Goal: Information Seeking & Learning: Learn about a topic

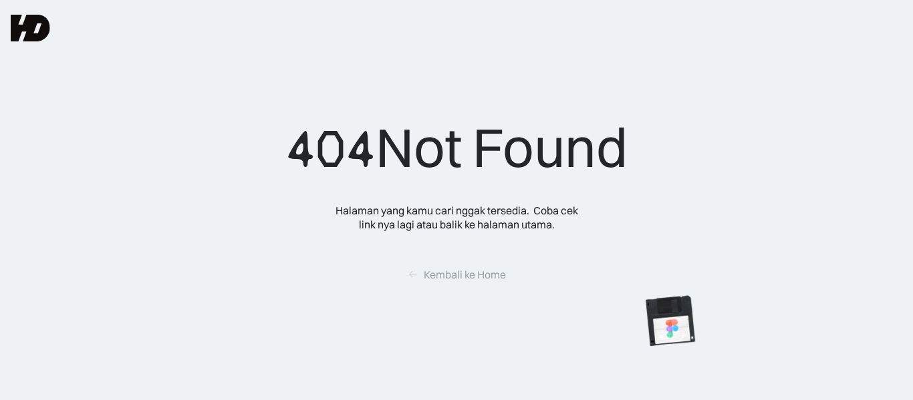
click at [32, 21] on img at bounding box center [30, 28] width 39 height 27
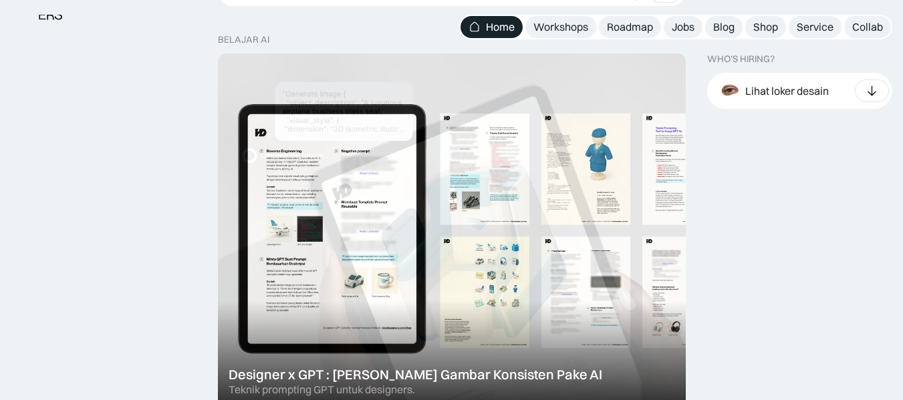
scroll to position [1155, 0]
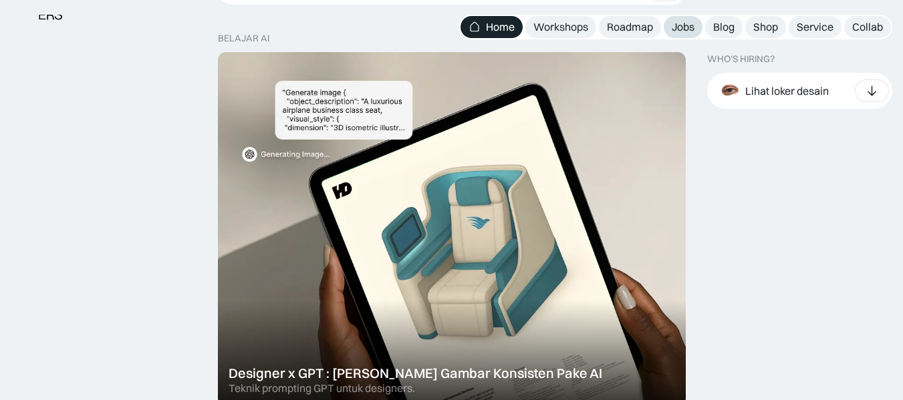
click at [686, 29] on div "Jobs" at bounding box center [683, 27] width 23 height 14
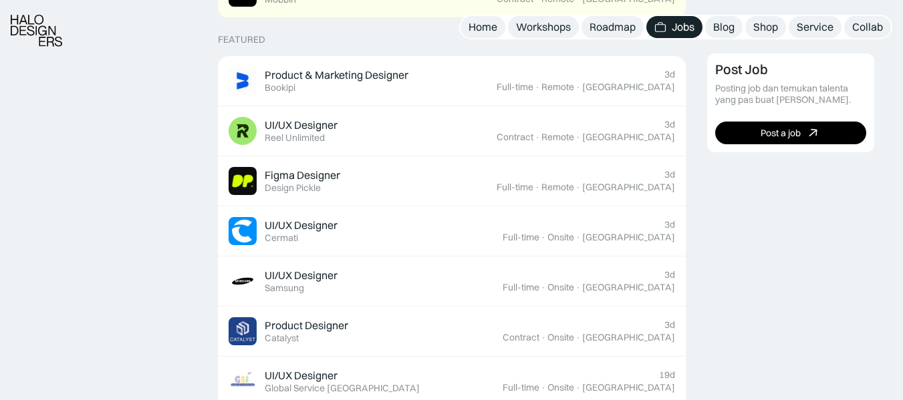
scroll to position [518, 0]
click at [497, 193] on div "Figma Designer Featured Design Pickle" at bounding box center [363, 180] width 268 height 28
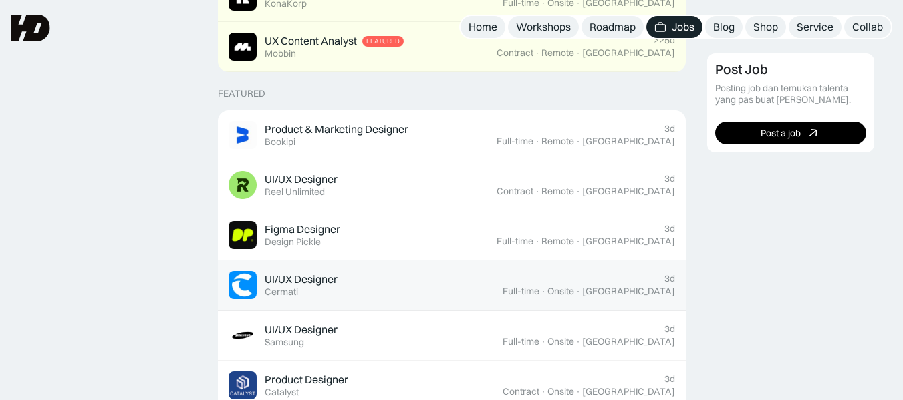
scroll to position [461, 0]
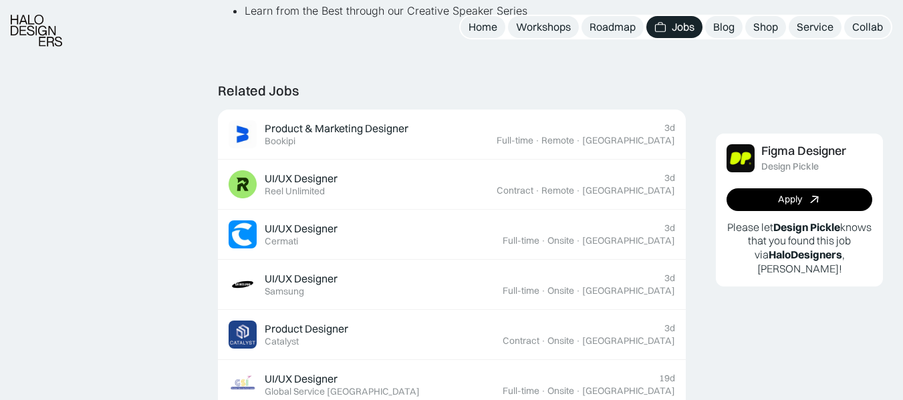
scroll to position [1149, 0]
